Goal: Find specific page/section: Find specific page/section

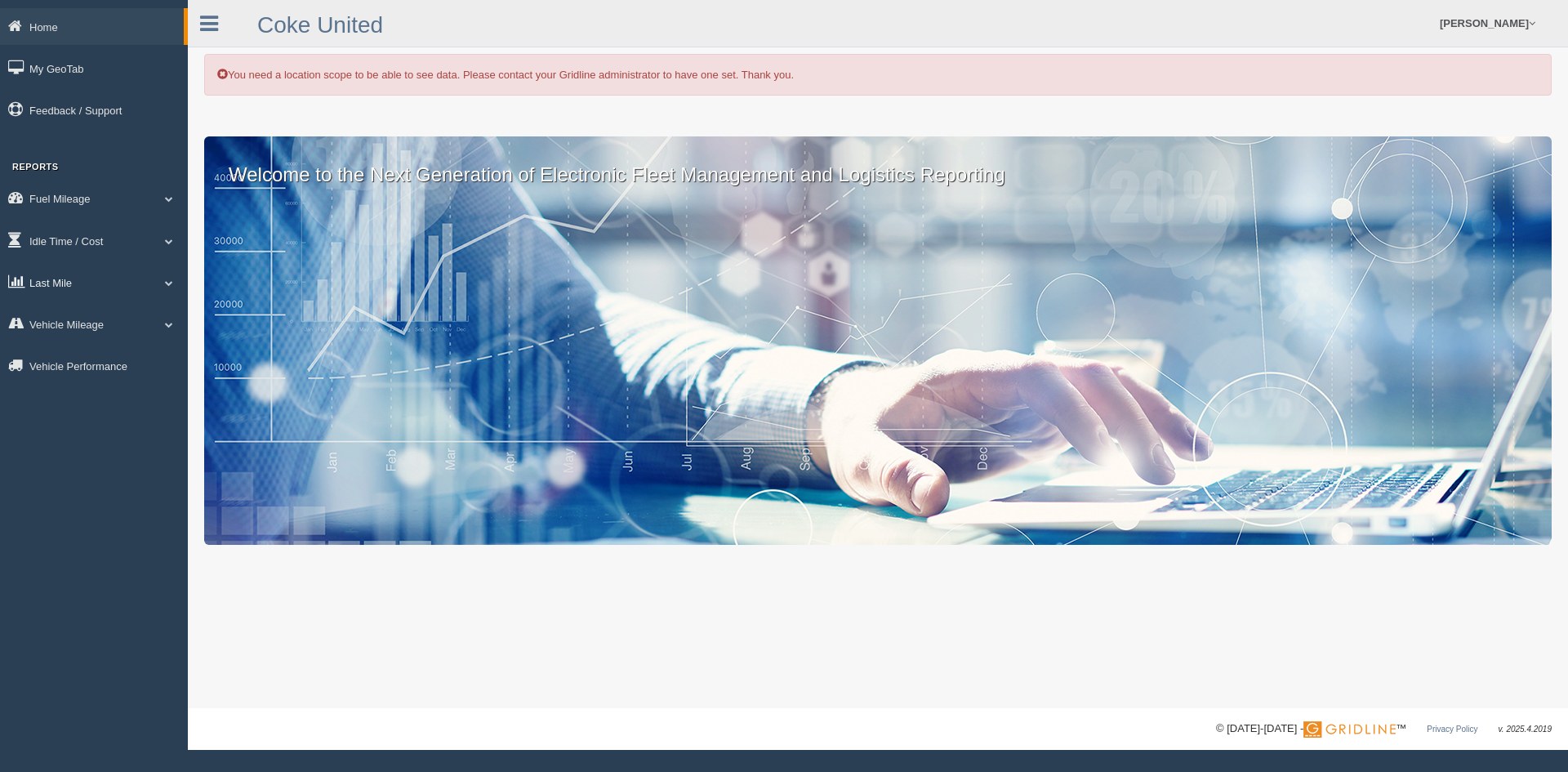
click at [42, 292] on link "Last Mile" at bounding box center [94, 282] width 187 height 37
click at [65, 317] on link "Planned Vs Actual" at bounding box center [106, 320] width 154 height 29
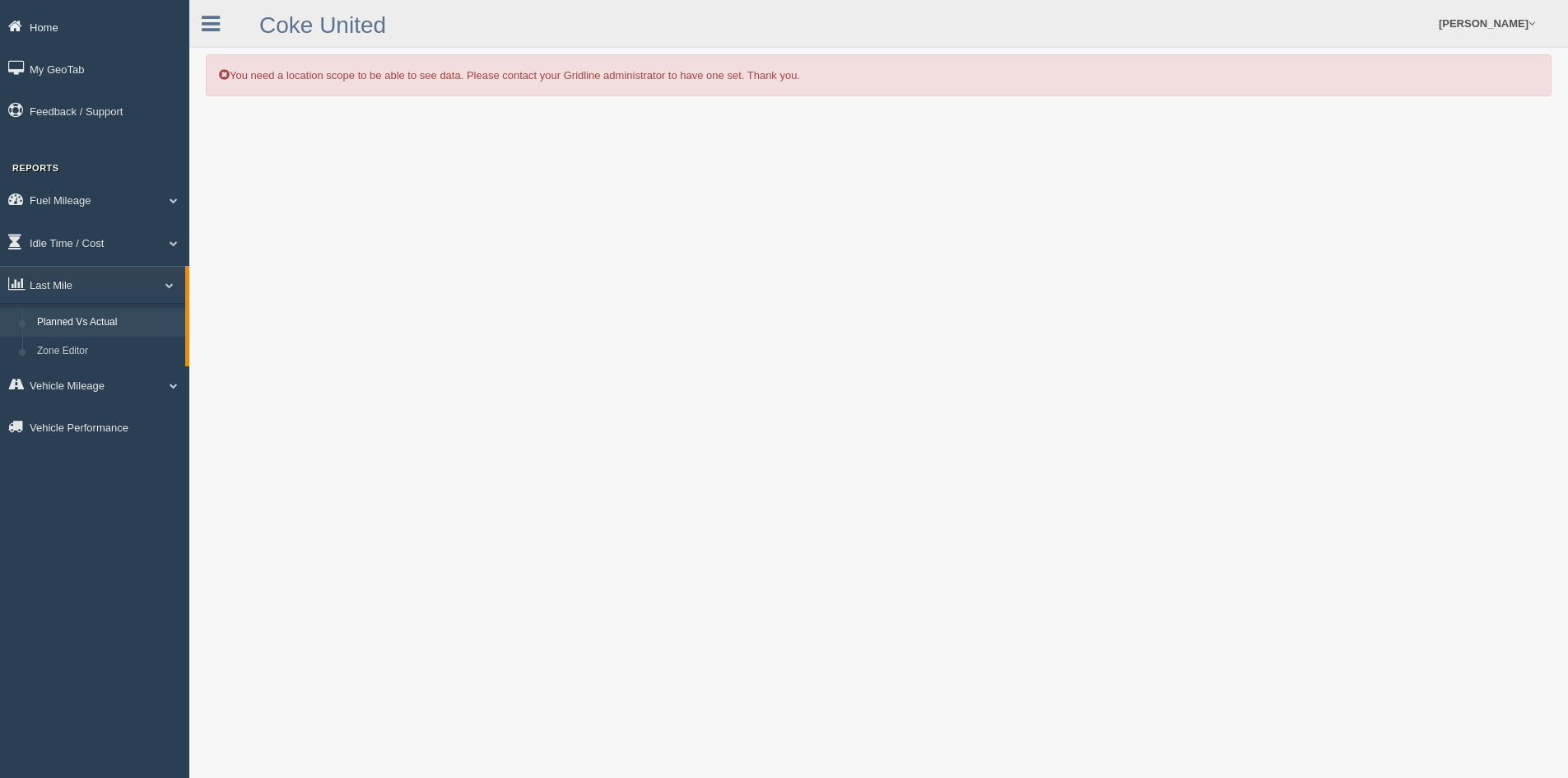
click at [63, 24] on link "Home" at bounding box center [94, 27] width 189 height 37
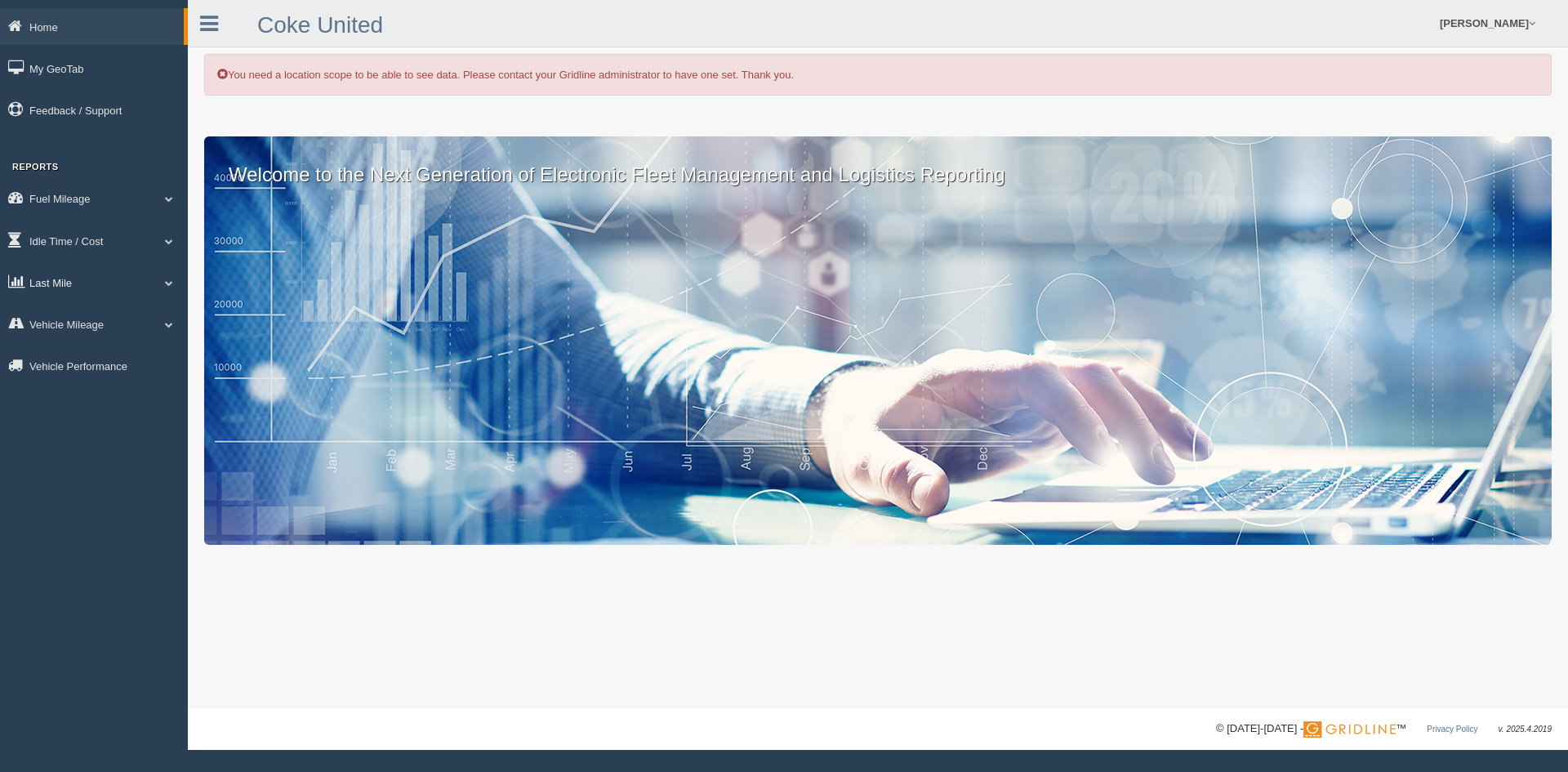
click at [35, 282] on link "Last Mile" at bounding box center [94, 282] width 187 height 37
click at [78, 323] on link "Planned Vs Actual" at bounding box center [106, 320] width 154 height 29
